Goal: Task Accomplishment & Management: Manage account settings

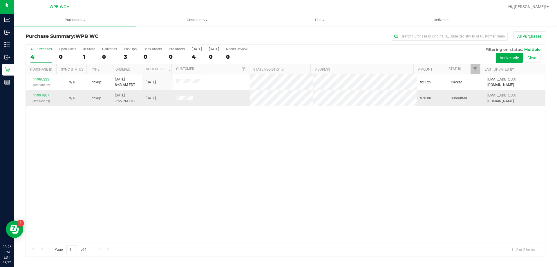
click at [47, 95] on link "11991807" at bounding box center [41, 95] width 16 height 4
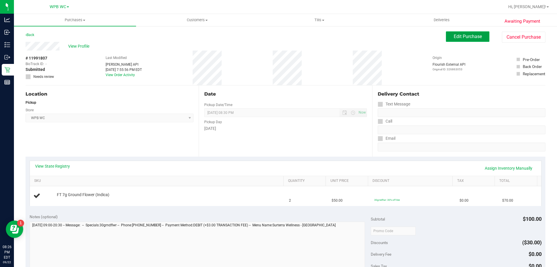
click at [458, 40] on button "Edit Purchase" at bounding box center [468, 36] width 44 height 10
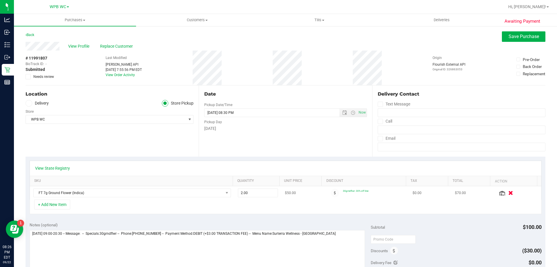
click at [506, 192] on button "button" at bounding box center [511, 193] width 10 height 6
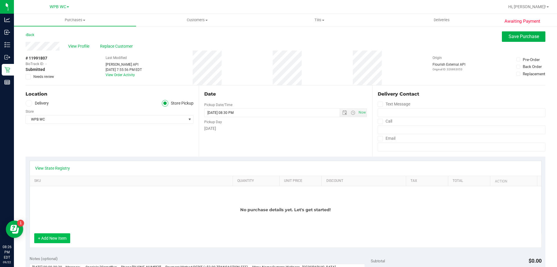
click at [52, 239] on button "+ Add New Item" at bounding box center [52, 238] width 36 height 10
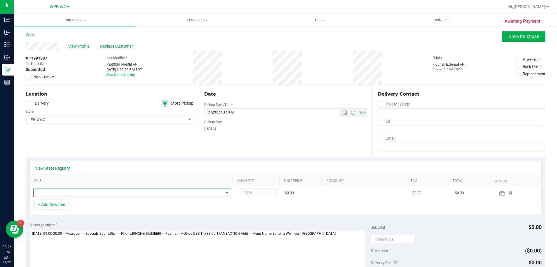
click at [105, 192] on span "NO DATA FOUND" at bounding box center [129, 193] width 190 height 8
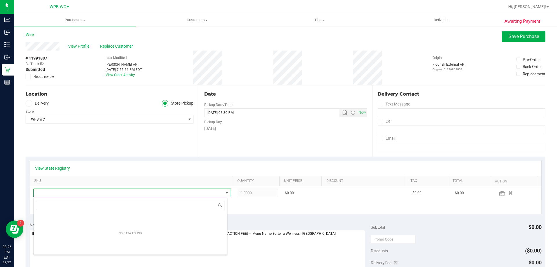
scroll to position [9, 192]
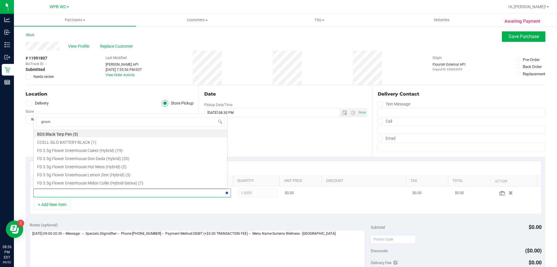
type input "ground"
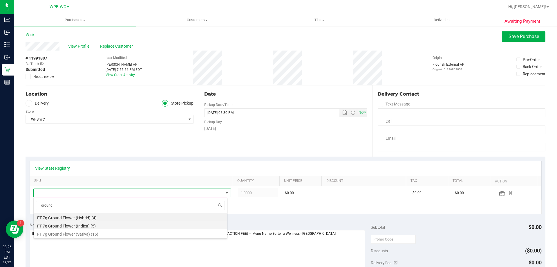
click at [98, 223] on li "FT 7g Ground Flower (Indica) (5)" at bounding box center [131, 225] width 194 height 8
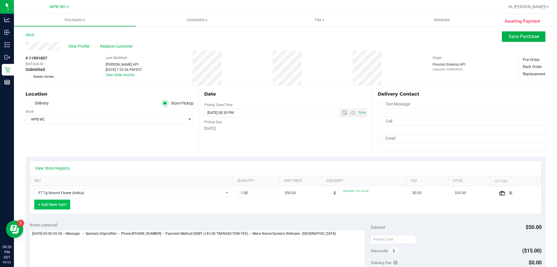
click at [54, 203] on button "+ Add New Item" at bounding box center [52, 204] width 36 height 10
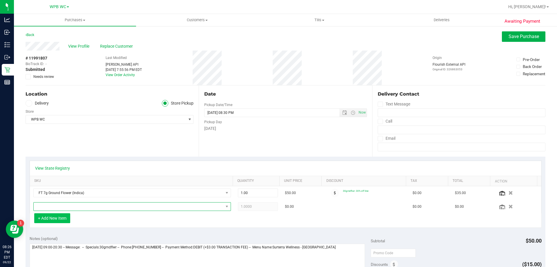
click at [54, 203] on span "NO DATA FOUND" at bounding box center [129, 206] width 190 height 8
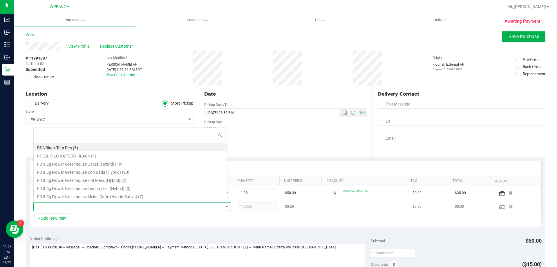
scroll to position [0, 0]
type input "animal"
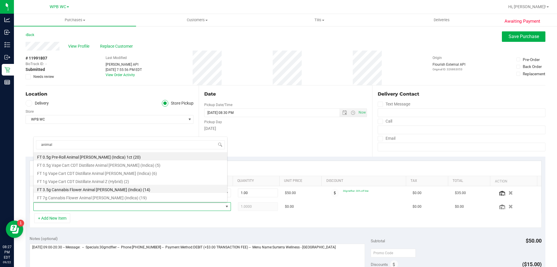
click at [89, 190] on li "FT 3.5g Cannabis Flower Animal [PERSON_NAME] (Indica) (14)" at bounding box center [131, 189] width 194 height 8
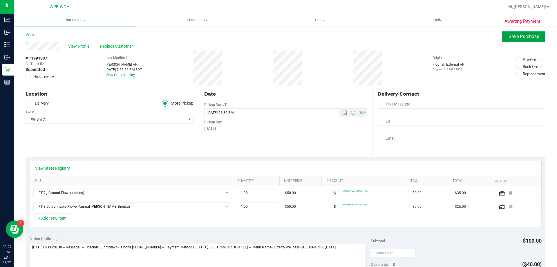
click at [523, 35] on span "Save Purchase" at bounding box center [524, 37] width 30 height 6
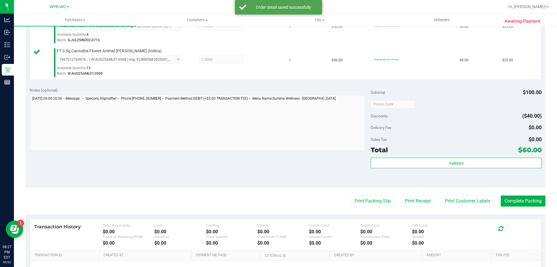
scroll to position [174, 0]
click at [509, 201] on button "Complete Packing" at bounding box center [523, 200] width 45 height 11
